Goal: Information Seeking & Learning: Learn about a topic

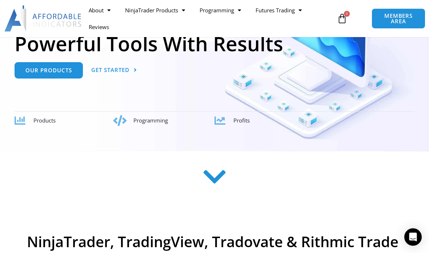
scroll to position [133, 0]
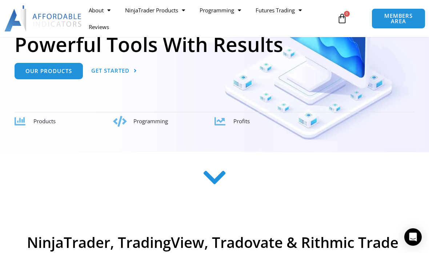
click at [182, 8] on span "Menu" at bounding box center [181, 10] width 7 height 13
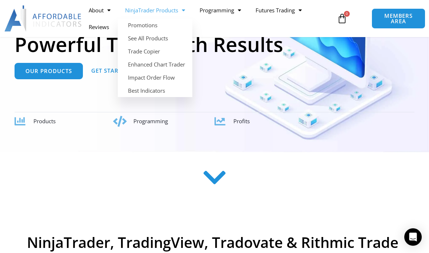
click at [158, 88] on link "Best Indicators" at bounding box center [155, 90] width 74 height 13
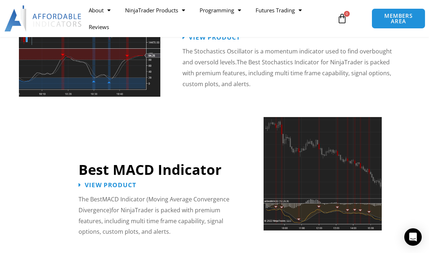
scroll to position [1648, 0]
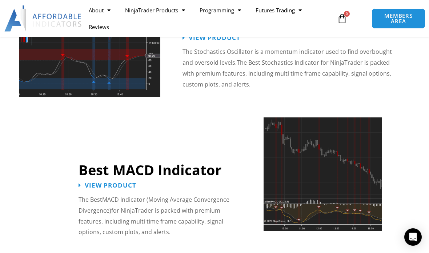
click at [121, 182] on span "View Product" at bounding box center [111, 185] width 52 height 6
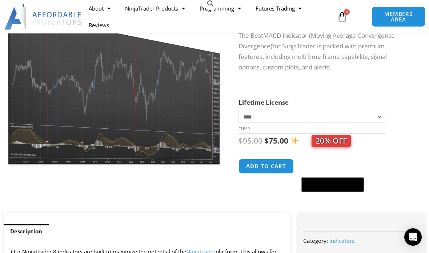
scroll to position [90, 0]
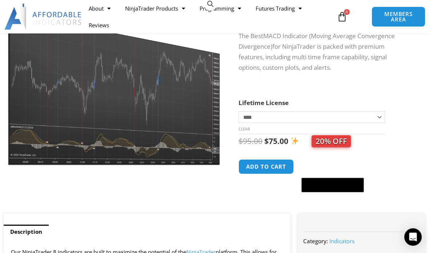
click at [140, 117] on img at bounding box center [163, 119] width 316 height 254
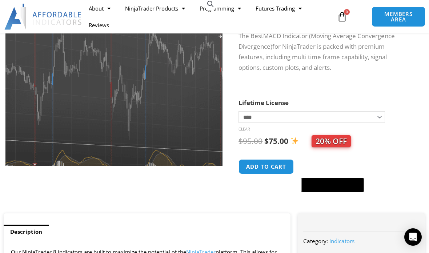
click at [185, 106] on img at bounding box center [81, 71] width 316 height 254
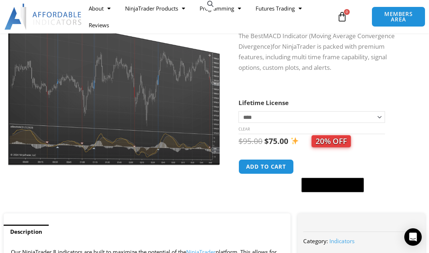
click at [209, 65] on img at bounding box center [81, 71] width 316 height 254
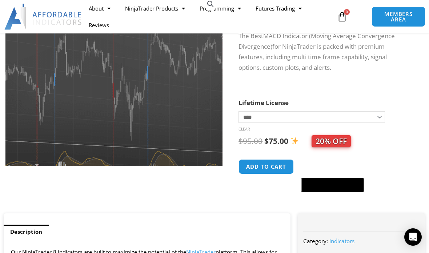
click at [194, 91] on img at bounding box center [84, 72] width 316 height 254
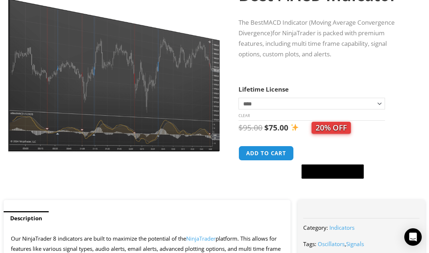
scroll to position [0, 0]
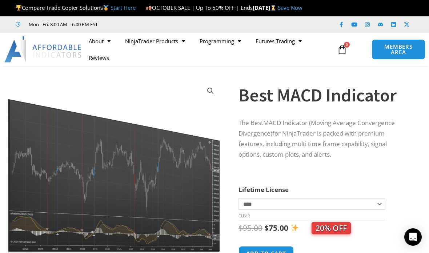
click at [302, 48] on span "Menu" at bounding box center [298, 41] width 7 height 13
click at [206, 106] on img at bounding box center [77, 164] width 316 height 254
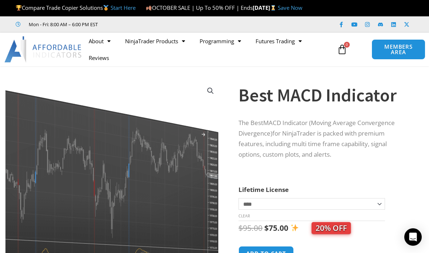
click at [392, 168] on div "The Best MACD Indicator (Moving Average Convergence Divergence) for NinjaTrader…" at bounding box center [324, 146] width 172 height 56
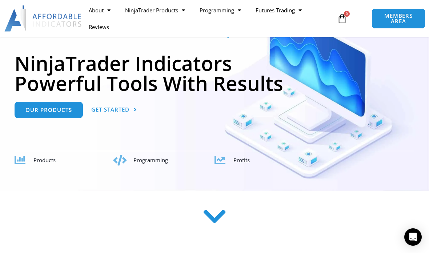
scroll to position [93, 0]
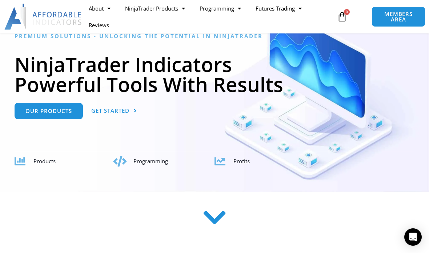
click at [60, 114] on span "Our Products" at bounding box center [48, 110] width 47 height 5
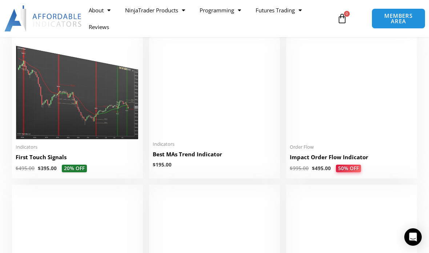
scroll to position [1113, 0]
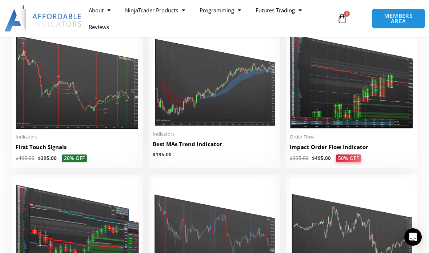
click at [225, 108] on img at bounding box center [215, 75] width 124 height 104
